Goal: Task Accomplishment & Management: Manage account settings

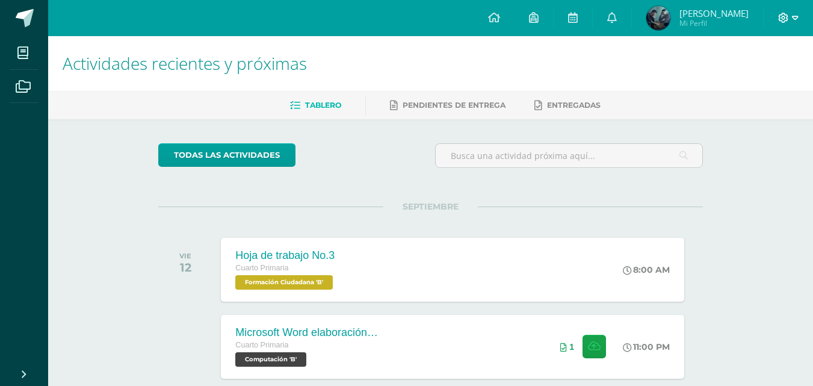
click at [796, 20] on icon at bounding box center [795, 18] width 7 height 11
click at [748, 76] on span "Cerrar sesión" at bounding box center [757, 81] width 54 height 11
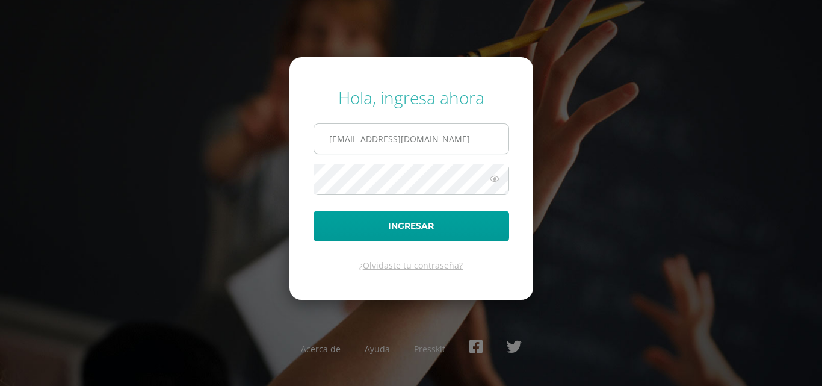
click at [469, 133] on input "2021058@laestrella.edu.gt" at bounding box center [411, 138] width 194 height 29
type input "2021225@laestrella.edu.gt"
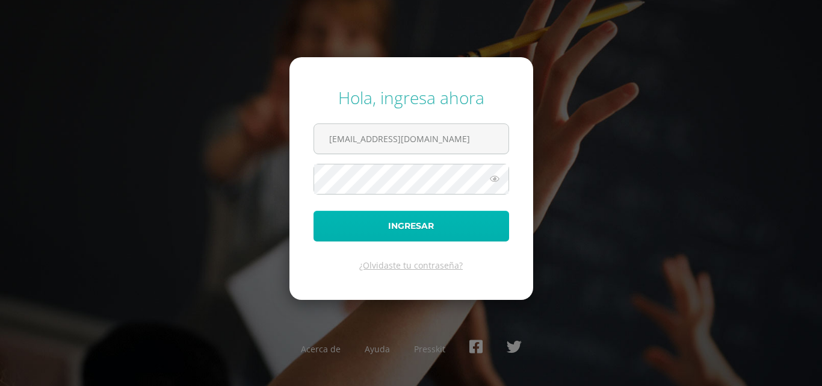
click at [402, 233] on button "Ingresar" at bounding box center [411, 226] width 196 height 31
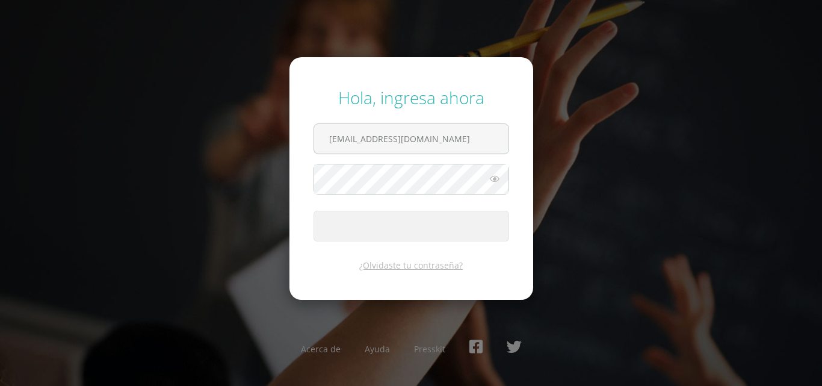
click at [402, 233] on span "submit" at bounding box center [411, 225] width 194 height 29
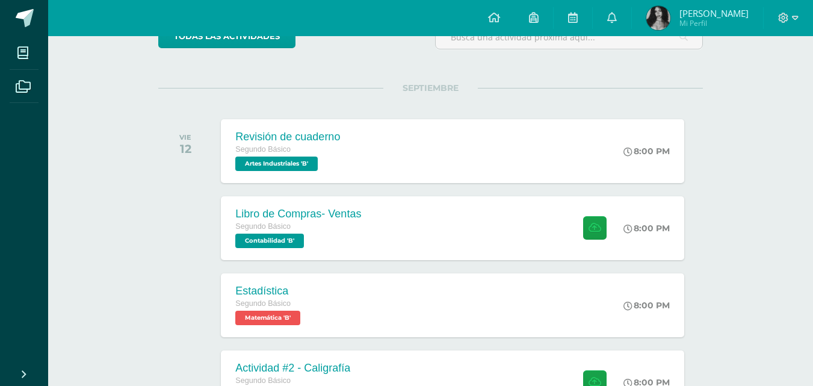
scroll to position [132, 0]
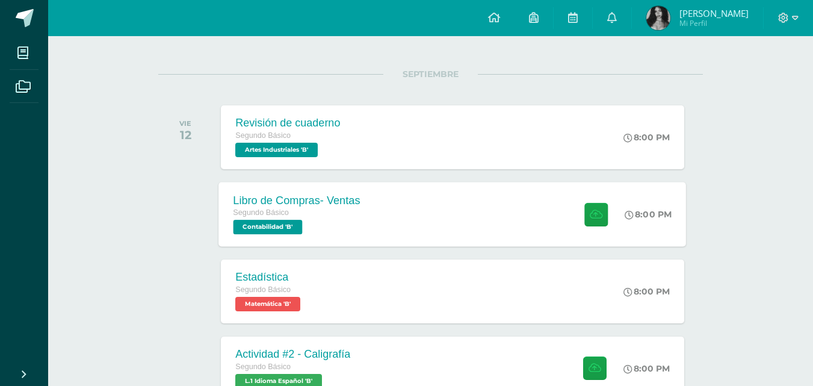
click at [473, 193] on div "Libro de Compras- Ventas Segundo Básico Contabilidad 'B' 8:00 PM Libro de Compr…" at bounding box center [452, 214] width 467 height 64
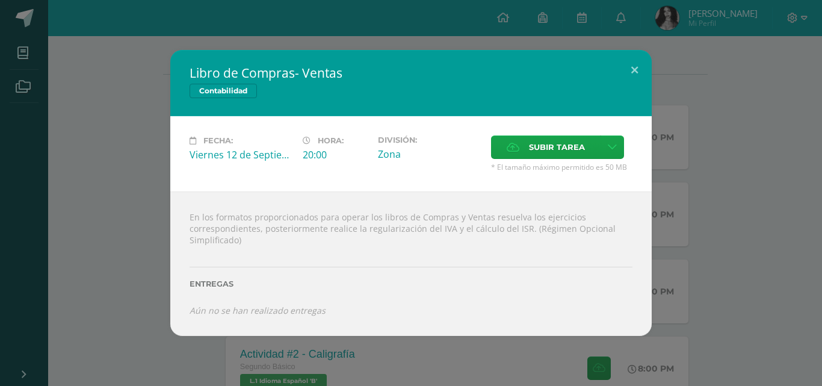
click at [709, 212] on div "Libro de Compras- Ventas Contabilidad Fecha: [DATE] Hora: 20:00 División: Subir…" at bounding box center [411, 193] width 812 height 286
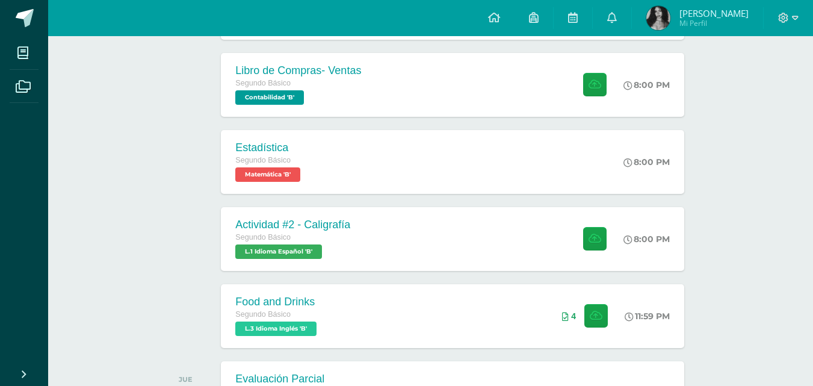
scroll to position [277, 0]
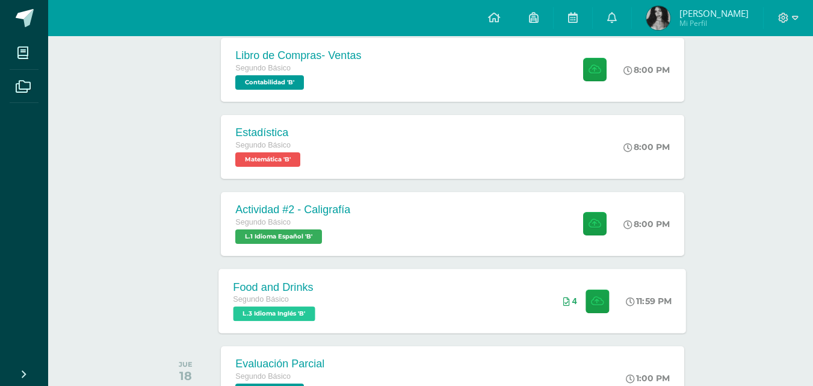
click at [566, 309] on div "4" at bounding box center [586, 300] width 75 height 64
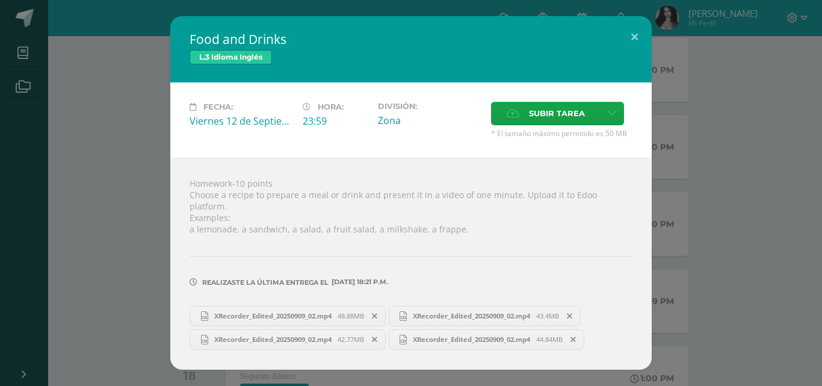
click at [643, 312] on div "Homework-10 points Choose a recipe to prepare a meal or drink and present it in…" at bounding box center [410, 263] width 481 height 211
click at [639, 260] on div "Homework-10 points Choose a recipe to prepare a meal or drink and present it in…" at bounding box center [410, 263] width 481 height 211
click at [724, 232] on div "Food and Drinks L.3 Idioma Inglés Fecha: [DATE] Hora: 23:59 División: Subir tar…" at bounding box center [411, 192] width 812 height 353
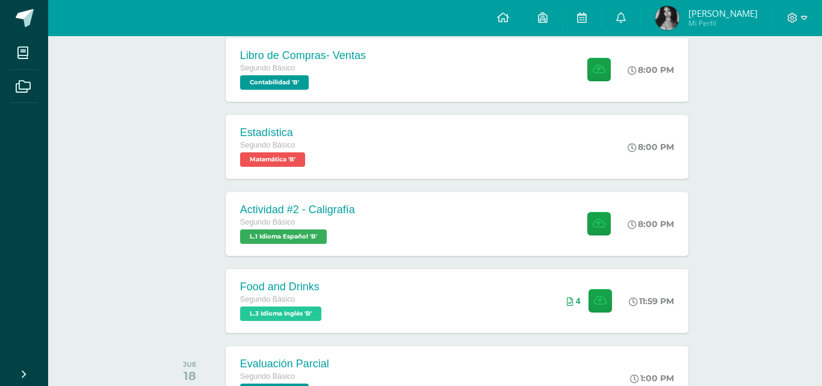
click at [724, 232] on div "Food and Drinks L.3 Idioma Inglés Fecha: [DATE] Hora: 23:59 División: Subir tar…" at bounding box center [411, 192] width 812 height 353
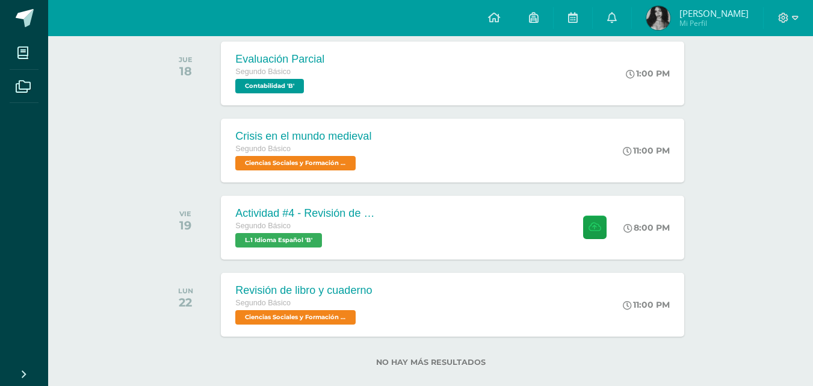
scroll to position [600, 0]
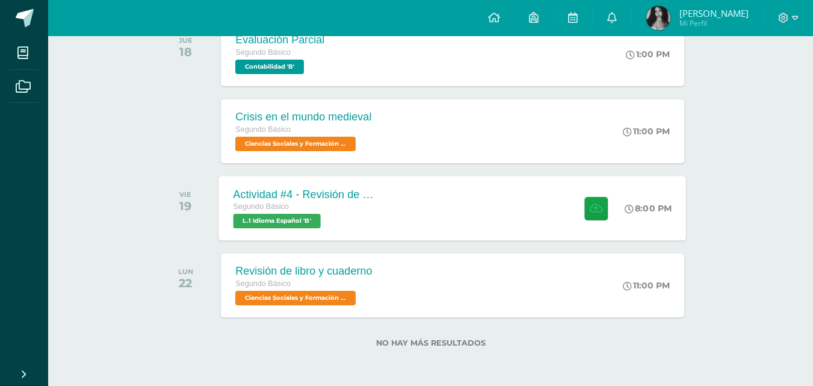
click at [548, 187] on div "Actividad #4 - Revisión de Libro Segundo Básico L.1 Idioma Español 'B' 8:00 PM …" at bounding box center [452, 208] width 467 height 64
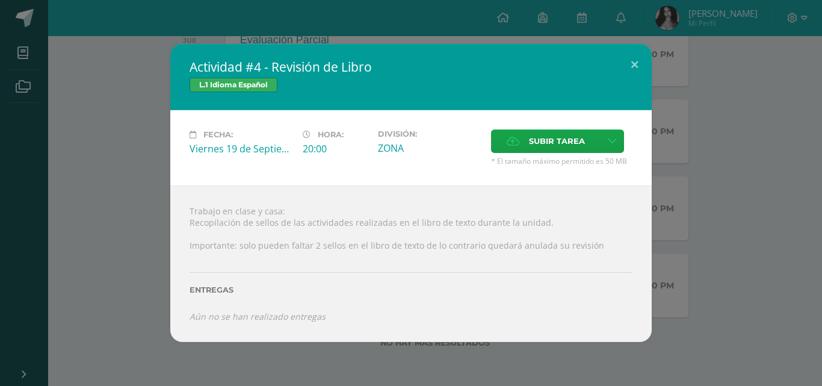
click at [656, 203] on div "Actividad #4 - Revisión de Libro L.1 Idioma Español Fecha: [DATE] Hora: 20:00 D…" at bounding box center [411, 192] width 812 height 297
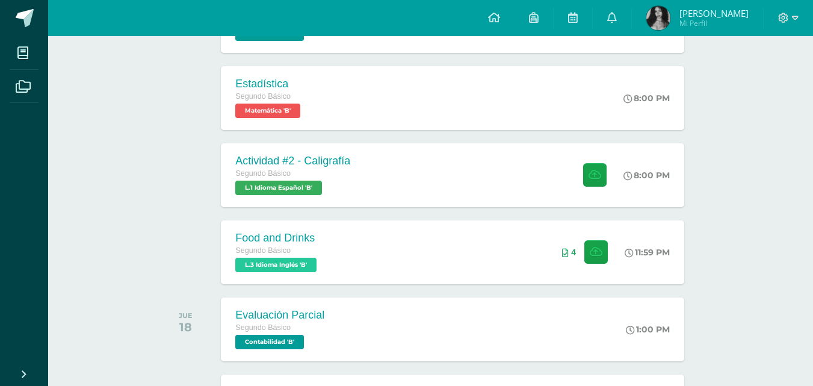
scroll to position [339, 0]
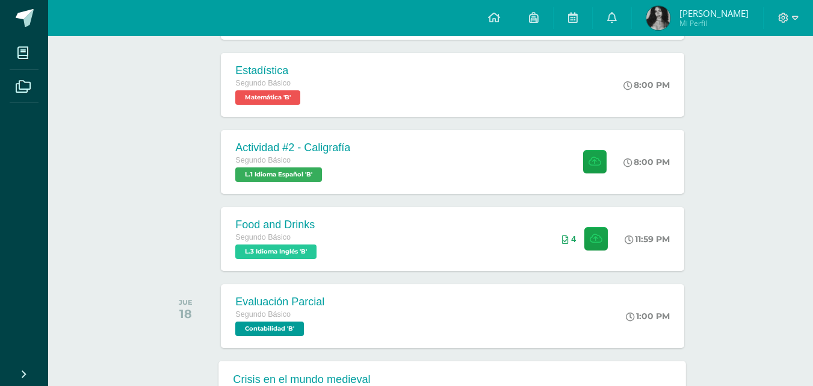
click at [424, 373] on div "Crisis en el mundo medieval Segundo Básico Ciencias Sociales y Formación Ciudad…" at bounding box center [452, 392] width 467 height 64
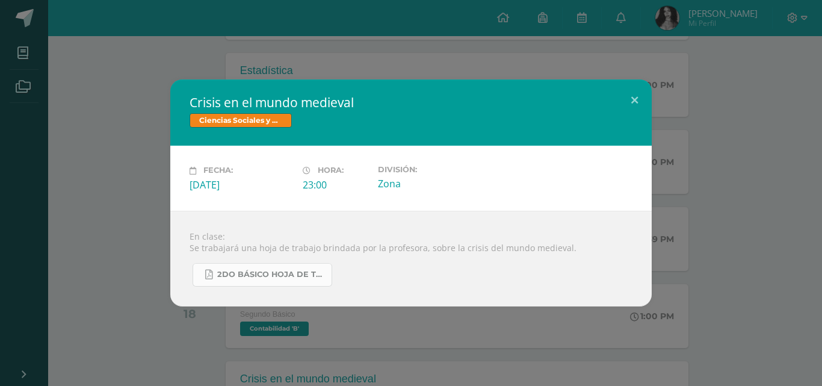
click at [274, 272] on span "2do Básico hoja de trabajo.pdf" at bounding box center [271, 275] width 108 height 10
click at [268, 23] on div "Crisis en el mundo medieval Ciencias Sociales y Formación Ciudadana Fecha: [DAT…" at bounding box center [411, 193] width 822 height 386
